Goal: Task Accomplishment & Management: Complete application form

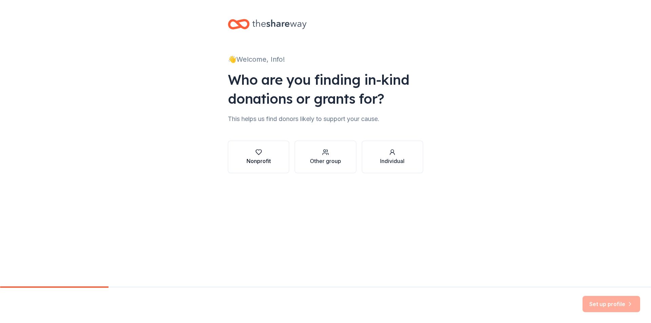
click at [264, 155] on div "button" at bounding box center [258, 152] width 24 height 7
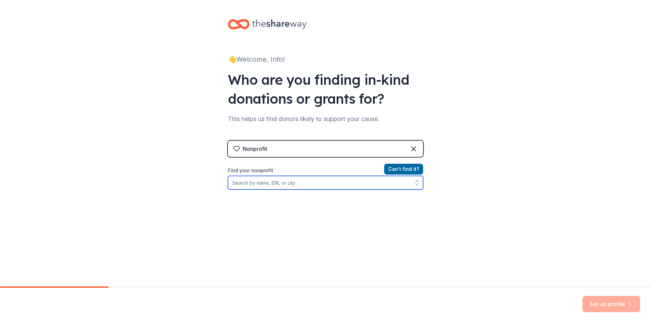
click at [297, 182] on input "Find your nonprofit" at bounding box center [325, 183] width 195 height 14
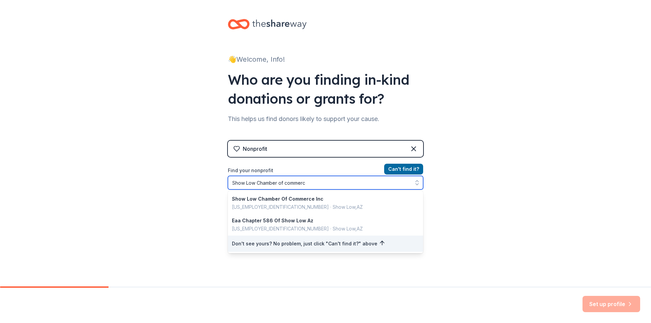
type input "Show Low Chamber of commerce"
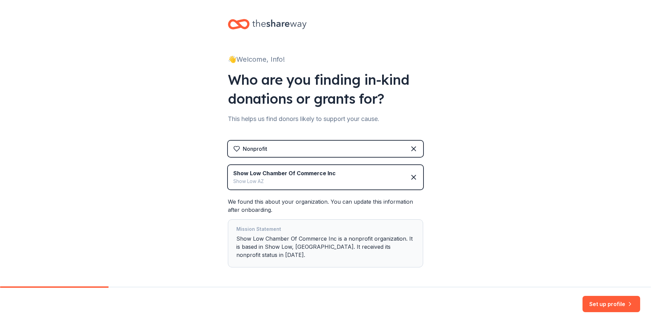
scroll to position [19, 0]
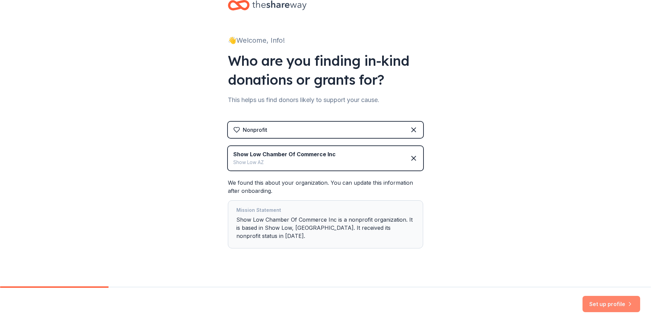
click at [601, 298] on button "Set up profile" at bounding box center [611, 304] width 58 height 16
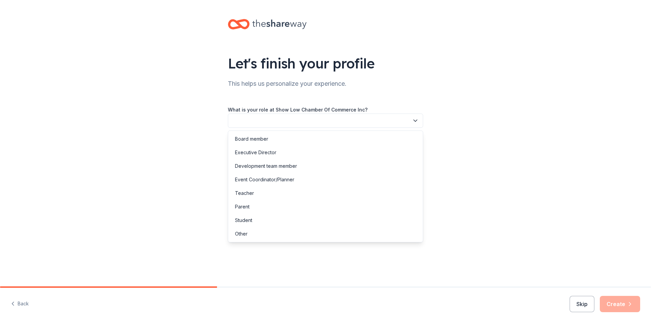
click at [372, 122] on button "button" at bounding box center [325, 121] width 195 height 14
drag, startPoint x: 263, startPoint y: 169, endPoint x: 259, endPoint y: 230, distance: 60.8
click at [260, 228] on div "Board member Executive Director Development team member Event Coordinator/Plann…" at bounding box center [325, 186] width 195 height 112
click at [257, 236] on div "Other" at bounding box center [325, 234] width 192 height 14
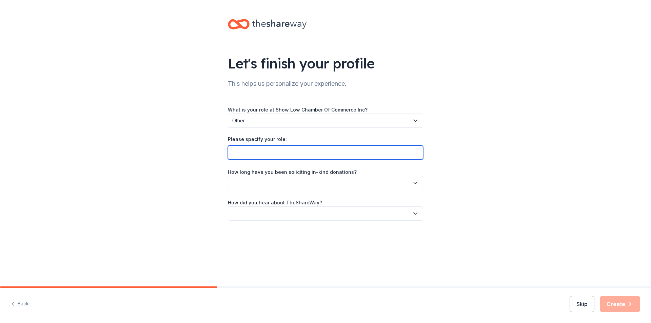
click at [269, 158] on input "Please specify your role:" at bounding box center [325, 152] width 195 height 14
type input "Assistant Executive Director"
click at [285, 175] on label "How long have you been soliciting in-kind donations?" at bounding box center [292, 172] width 129 height 7
click at [284, 180] on button "button" at bounding box center [325, 183] width 195 height 14
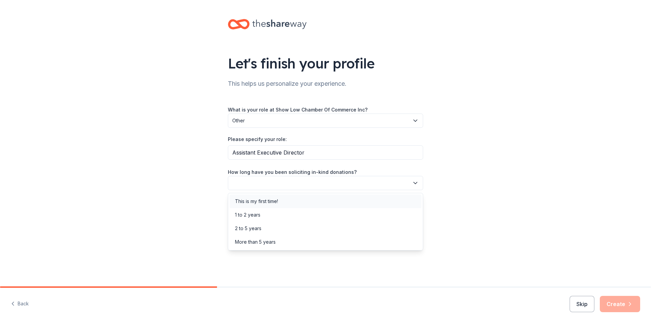
click at [287, 202] on div "This is my first time!" at bounding box center [325, 201] width 192 height 14
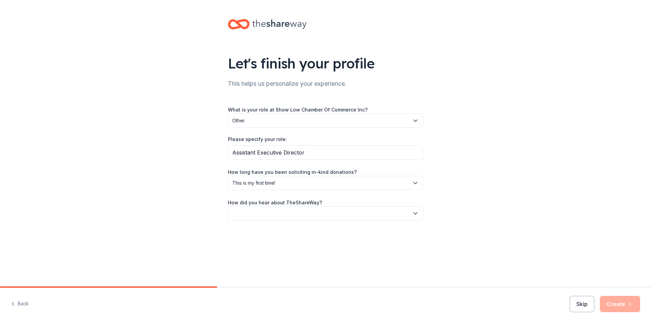
click at [287, 211] on button "button" at bounding box center [325, 213] width 195 height 14
click at [281, 249] on div "Online search" at bounding box center [325, 246] width 192 height 14
click at [628, 305] on icon "button" at bounding box center [629, 304] width 7 height 7
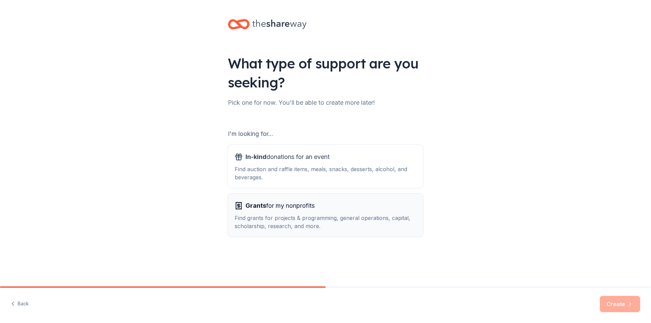
drag, startPoint x: 378, startPoint y: 211, endPoint x: 377, endPoint y: 207, distance: 4.9
click at [377, 211] on div "Grants for my nonprofits Find grants for projects & programming, general operat…" at bounding box center [325, 215] width 182 height 30
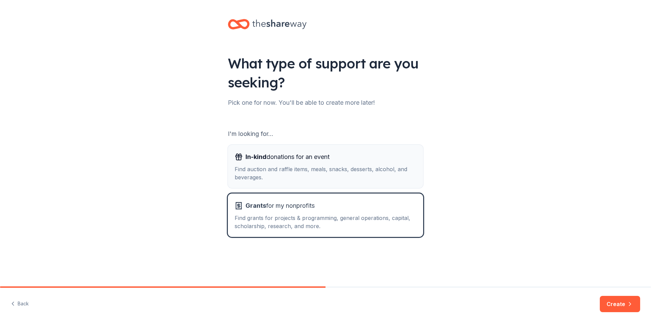
click at [371, 169] on div "Find auction and raffle items, meals, snacks, desserts, alcohol, and beverages." at bounding box center [325, 173] width 182 height 16
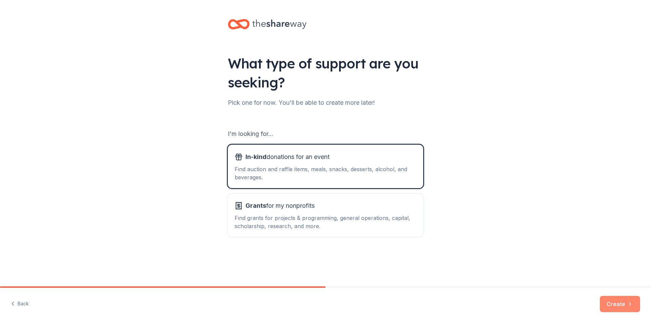
click at [621, 300] on button "Create" at bounding box center [619, 304] width 40 height 16
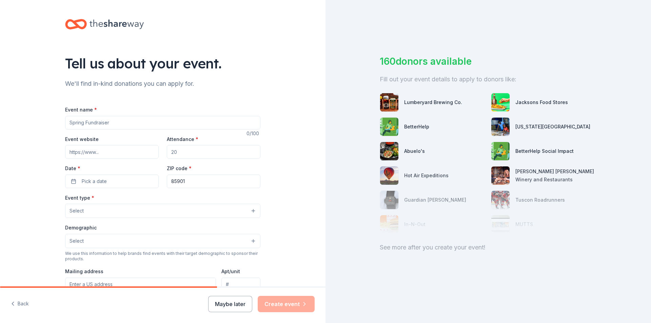
click at [231, 127] on input "Event name *" at bounding box center [162, 123] width 195 height 14
type input "Winter Gala and Charity fundraiser"
click at [189, 152] on input "Attendance *" at bounding box center [214, 152] width 94 height 14
type input "150"
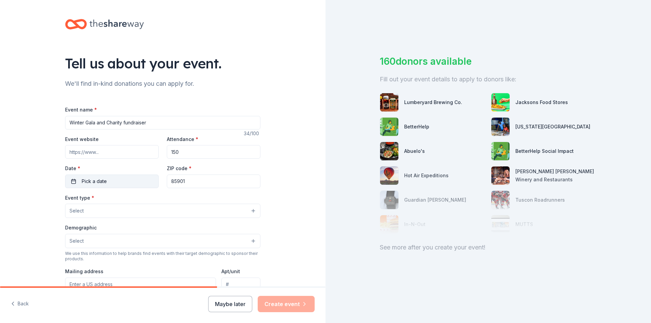
click at [133, 183] on button "Pick a date" at bounding box center [112, 181] width 94 height 14
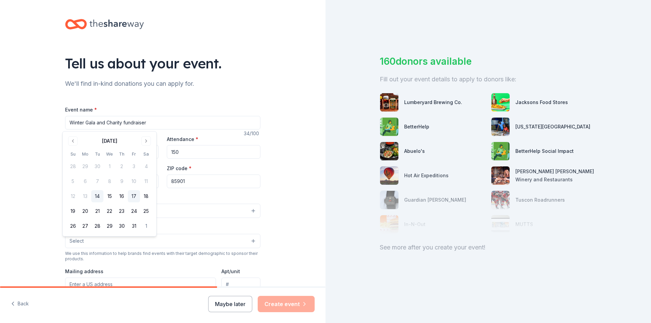
scroll to position [165, 0]
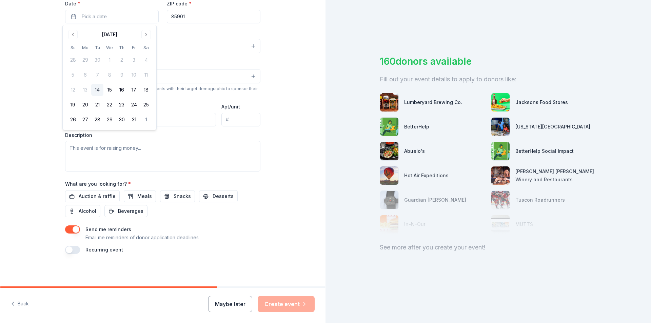
click at [139, 33] on div "October 2025" at bounding box center [109, 33] width 85 height 9
click at [143, 33] on button "Go to next month" at bounding box center [145, 34] width 9 height 9
click at [135, 58] on button "5" at bounding box center [134, 60] width 12 height 12
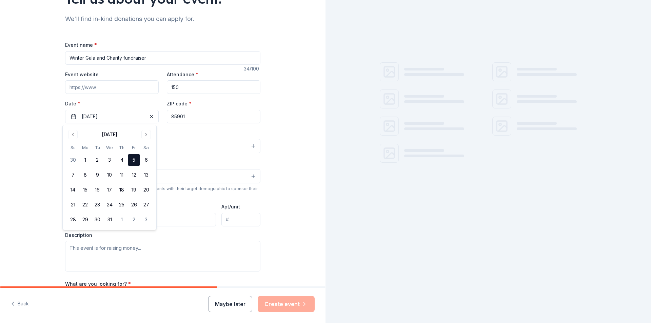
scroll to position [63, 0]
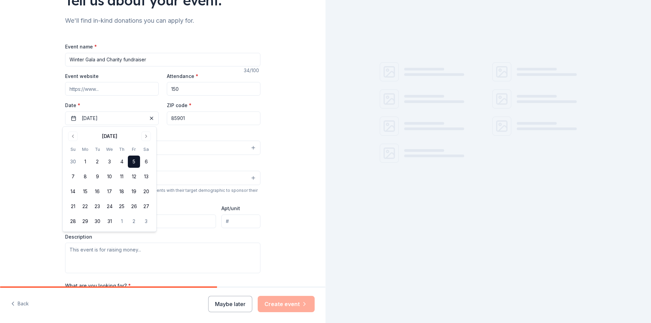
click at [298, 131] on div "Tell us about your event. We'll find in-kind donations you can apply for. Event…" at bounding box center [162, 162] width 325 height 451
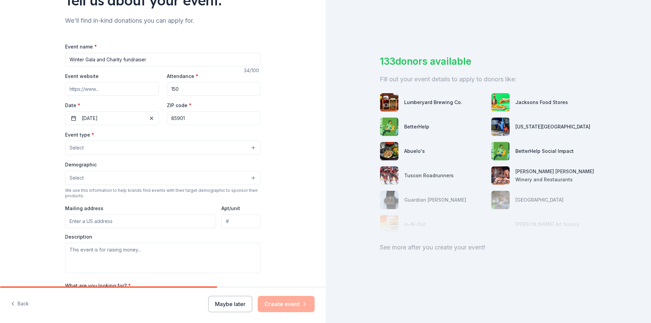
click at [178, 158] on div "Event type * Select Demographic Select We use this information to help brands f…" at bounding box center [162, 201] width 195 height 143
click at [178, 150] on button "Select" at bounding box center [162, 148] width 195 height 14
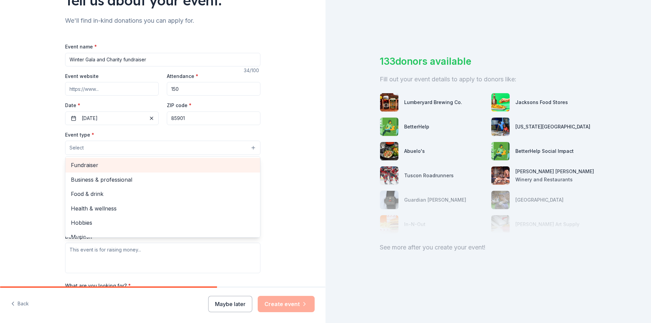
click at [163, 166] on span "Fundraiser" at bounding box center [163, 165] width 184 height 9
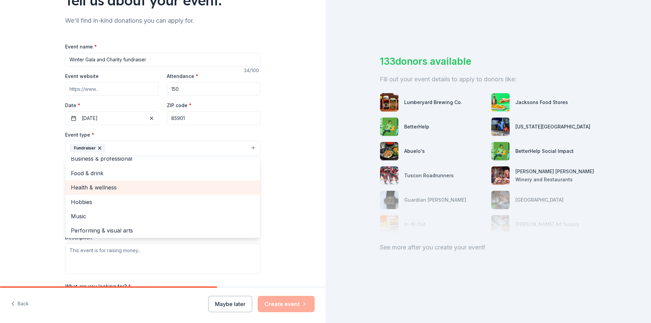
scroll to position [8, 0]
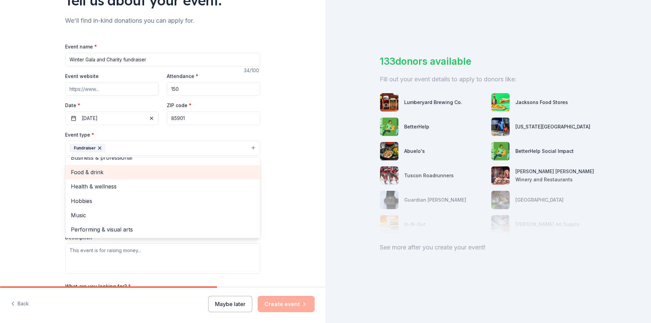
click at [105, 175] on span "Food & drink" at bounding box center [163, 172] width 184 height 9
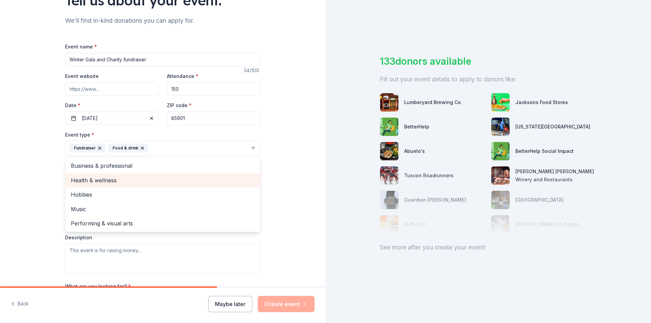
scroll to position [0, 0]
click at [283, 197] on div "Tell us about your event. We'll find in-kind donations you can apply for. Event…" at bounding box center [162, 163] width 325 height 452
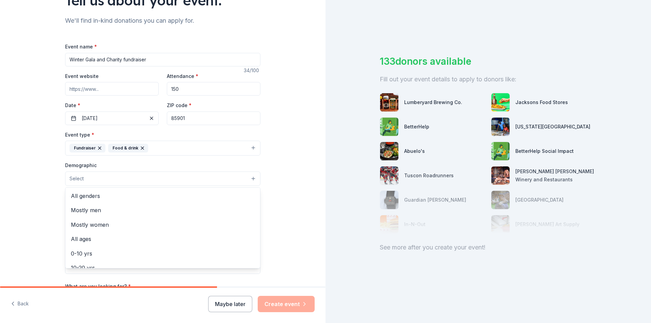
click at [157, 177] on button "Select" at bounding box center [162, 178] width 195 height 14
click at [147, 201] on div "All genders" at bounding box center [162, 196] width 194 height 14
click at [278, 202] on div "Tell us about your event. We'll find in-kind donations you can apply for. Event…" at bounding box center [162, 163] width 325 height 452
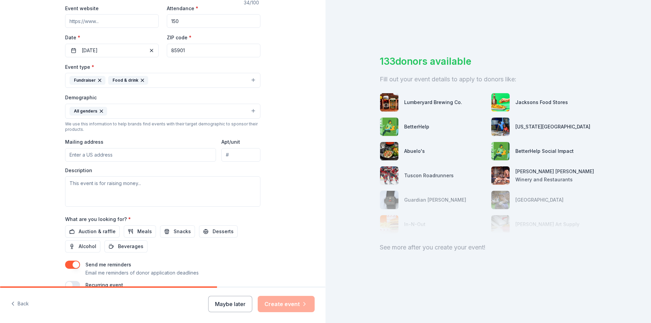
scroll to position [165, 0]
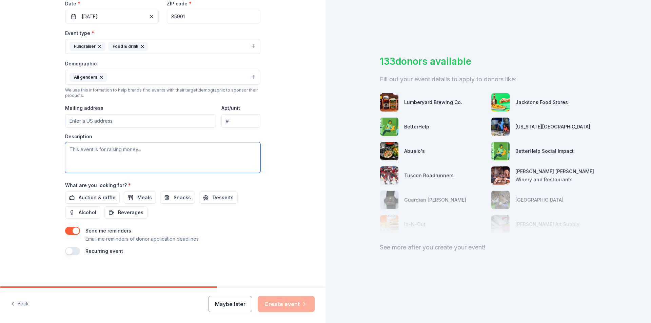
click at [115, 154] on textarea at bounding box center [162, 157] width 195 height 30
click at [91, 198] on span "Auction & raffle" at bounding box center [97, 197] width 37 height 8
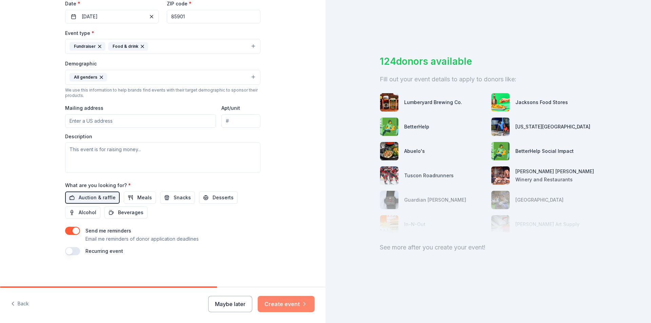
click at [289, 309] on button "Create event" at bounding box center [286, 304] width 57 height 16
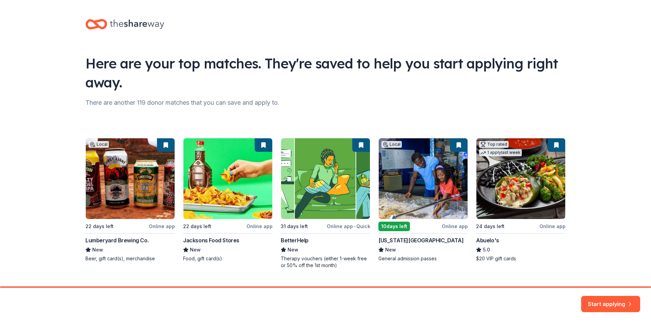
click at [606, 311] on div "Start applying" at bounding box center [610, 304] width 59 height 16
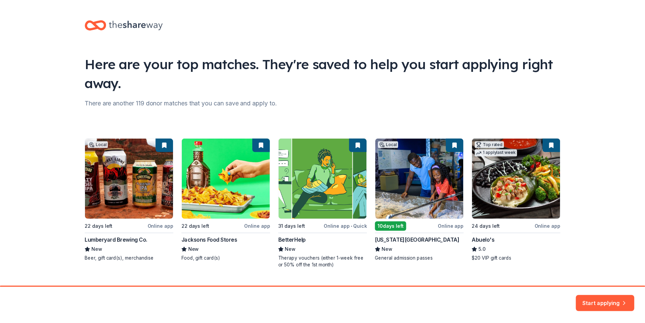
scroll to position [15, 0]
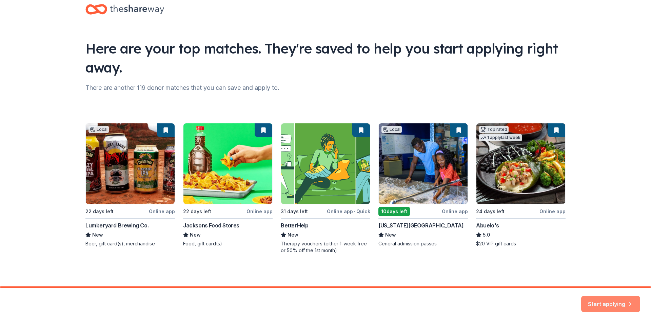
click at [597, 301] on button "Start applying" at bounding box center [610, 300] width 59 height 16
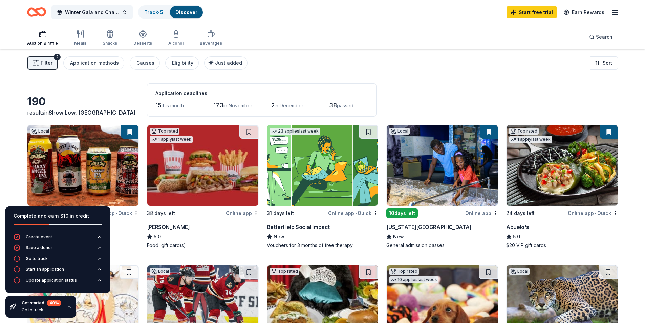
click at [443, 196] on img at bounding box center [442, 165] width 111 height 81
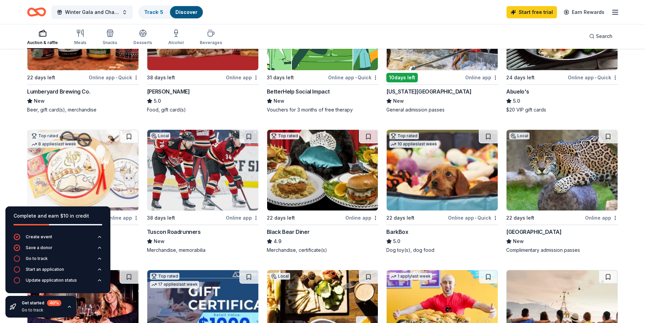
scroll to position [169, 0]
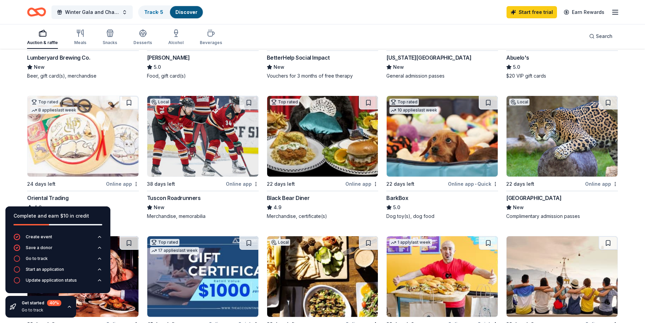
click at [210, 150] on img at bounding box center [202, 136] width 111 height 81
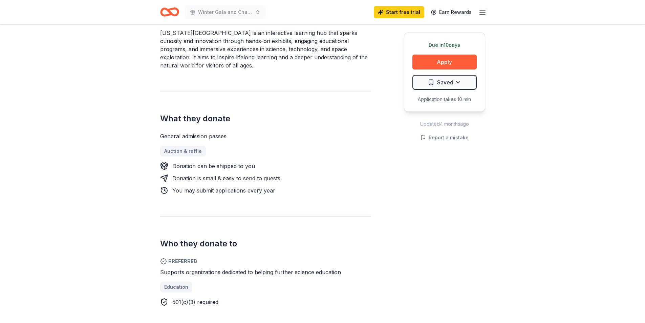
scroll to position [203, 0]
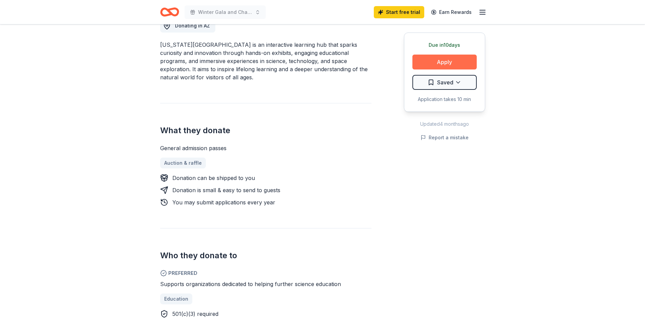
click at [453, 64] on button "Apply" at bounding box center [445, 62] width 64 height 15
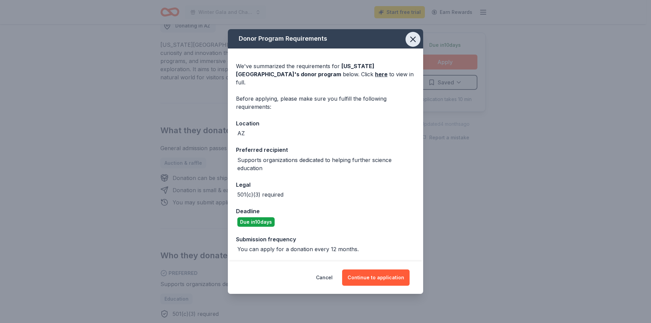
click at [413, 42] on icon "button" at bounding box center [412, 39] width 9 height 9
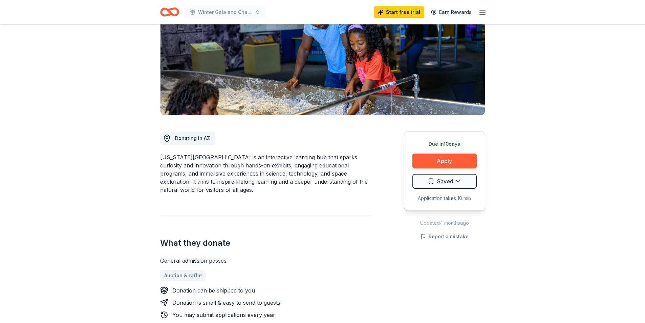
scroll to position [0, 0]
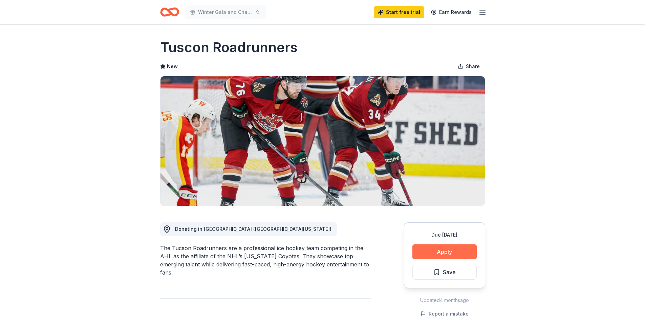
click at [427, 249] on button "Apply" at bounding box center [445, 251] width 64 height 15
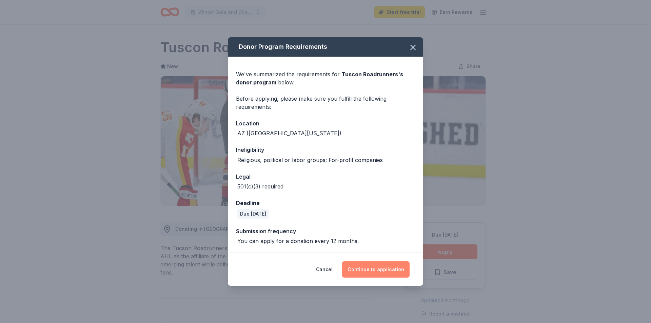
click at [371, 270] on button "Continue to application" at bounding box center [375, 269] width 67 height 16
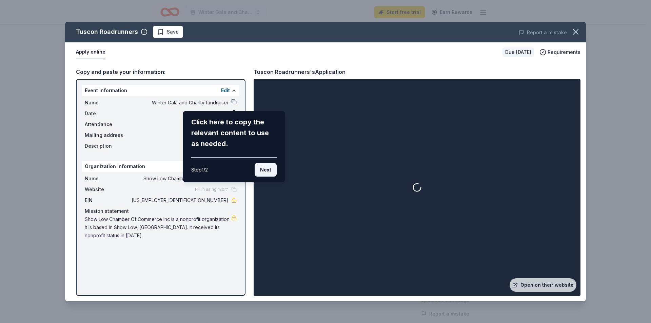
click at [264, 169] on button "Next" at bounding box center [265, 170] width 22 height 14
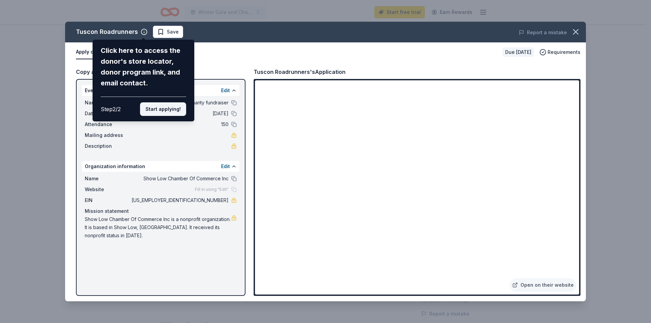
click at [175, 114] on button "Start applying!" at bounding box center [163, 109] width 46 height 14
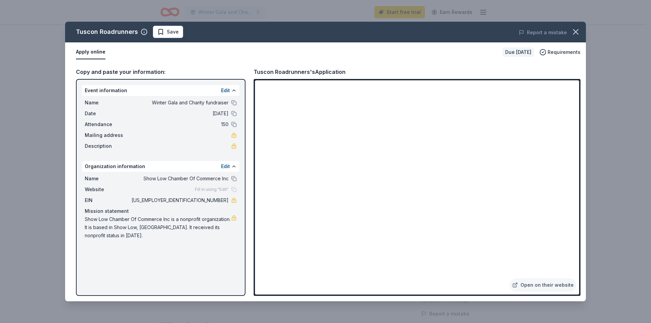
click at [227, 85] on div "Tuscon Roadrunners Save Report a mistake Apply online Due in 38 days Requiremen…" at bounding box center [325, 162] width 520 height 280
click at [227, 88] on div "Tuscon Roadrunners Save Report a mistake Apply online Due in 38 days Requiremen…" at bounding box center [325, 162] width 520 height 280
click at [227, 92] on div "Tuscon Roadrunners Save Report a mistake Apply online Due in 38 days Requiremen…" at bounding box center [325, 162] width 520 height 280
click at [224, 92] on div "Tuscon Roadrunners Save Report a mistake Apply online Due in 38 days Requiremen…" at bounding box center [325, 162] width 520 height 280
click at [558, 286] on div "Tuscon Roadrunners Save Report a mistake Apply online Due in 38 days Requiremen…" at bounding box center [325, 162] width 520 height 280
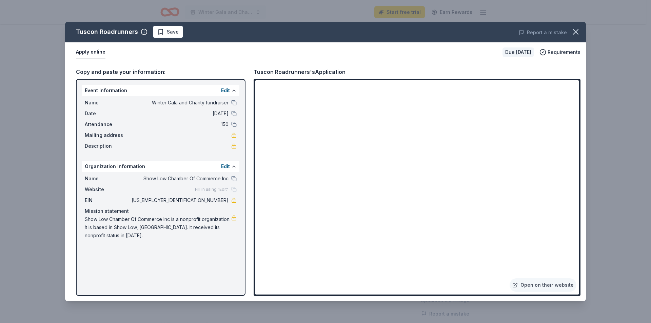
drag, startPoint x: 575, startPoint y: 111, endPoint x: 561, endPoint y: 137, distance: 29.1
click at [575, 141] on div "Tuscon Roadrunners Save Report a mistake Apply online Due in 38 days Requiremen…" at bounding box center [325, 162] width 520 height 280
